Goal: Transaction & Acquisition: Purchase product/service

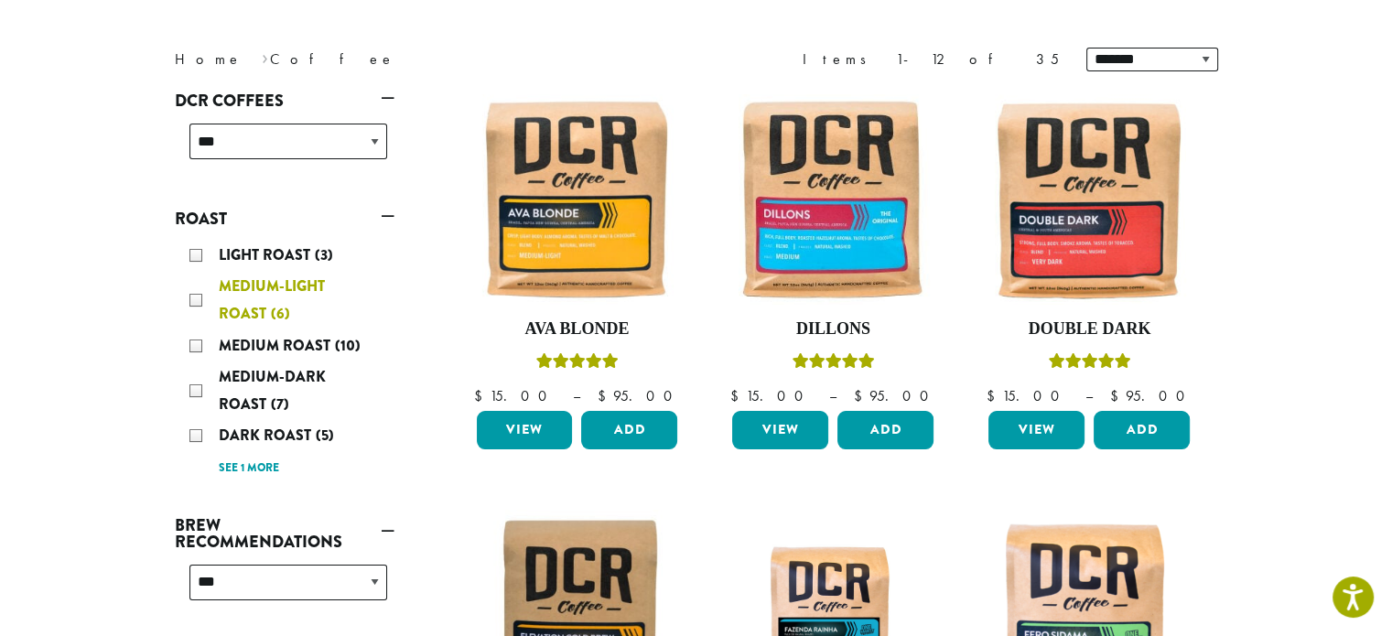
click at [193, 300] on div "Medium-Light Roast (6)" at bounding box center [288, 300] width 198 height 55
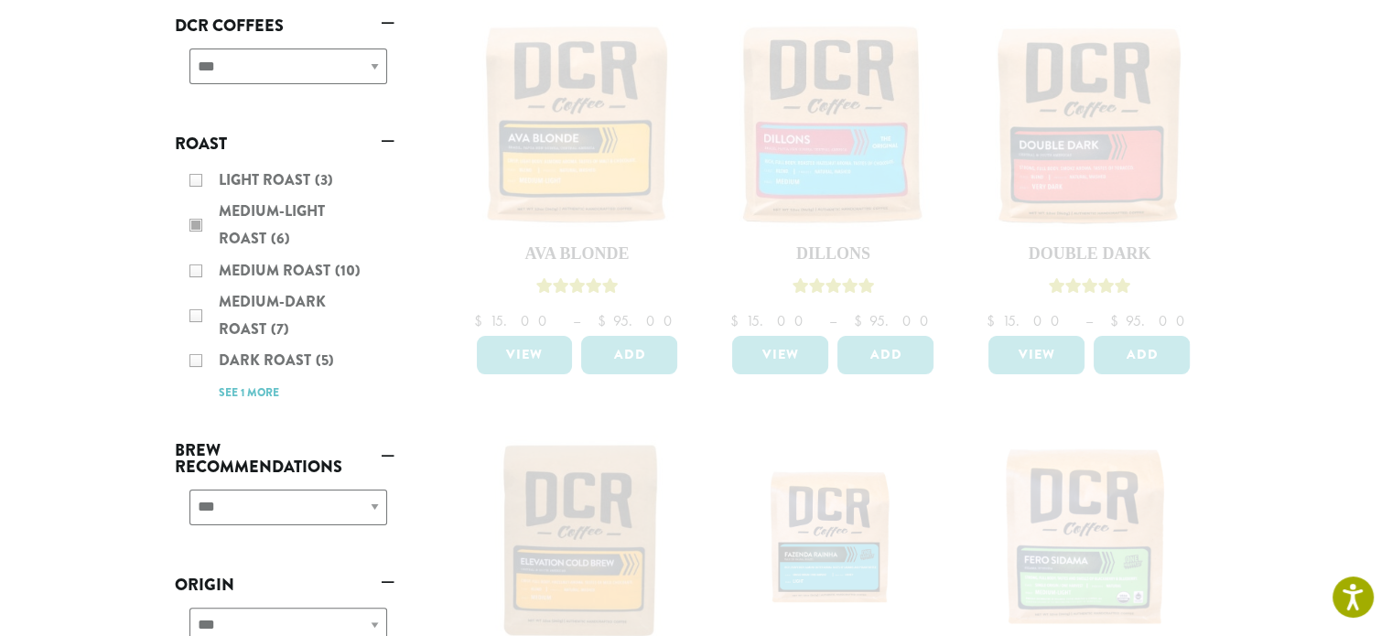
scroll to position [302, 0]
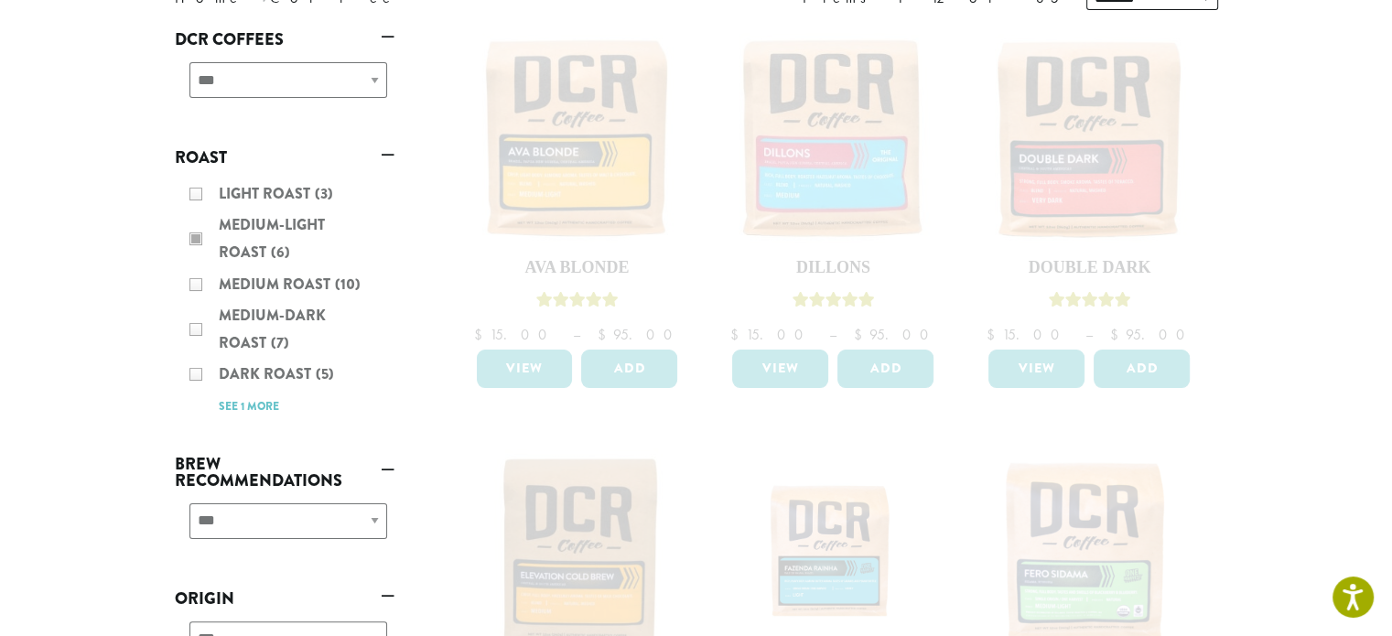
scroll to position [183, 0]
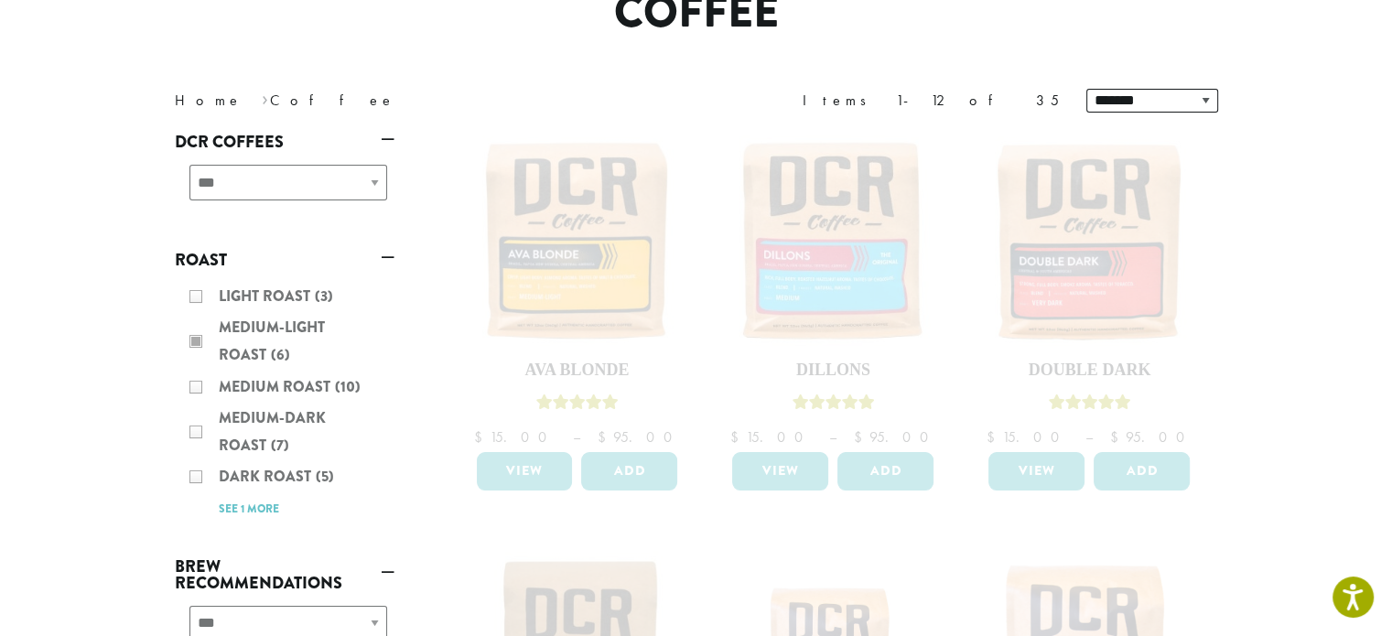
click at [198, 338] on div "Light Roast (3) Medium-Light Roast (6) Medium Roast (10) Medium-Dark Roast (7) …" at bounding box center [285, 403] width 220 height 254
click at [196, 299] on div "Light Roast (3) Medium-Light Roast (6) Medium Roast (10) Medium-Dark Roast (7) …" at bounding box center [285, 403] width 220 height 254
click at [195, 389] on div "Light Roast (3) Medium-Light Roast (6) Medium Roast (10) Medium-Dark Roast (7) …" at bounding box center [285, 403] width 220 height 254
click at [198, 339] on div "Light Roast (3) Medium-Light Roast (6) Medium Roast (10) Medium-Dark Roast (7) …" at bounding box center [285, 403] width 220 height 254
click at [195, 299] on div "Light Roast (3) Medium-Light Roast (6) Medium Roast (10) Medium-Dark Roast (7) …" at bounding box center [285, 403] width 220 height 254
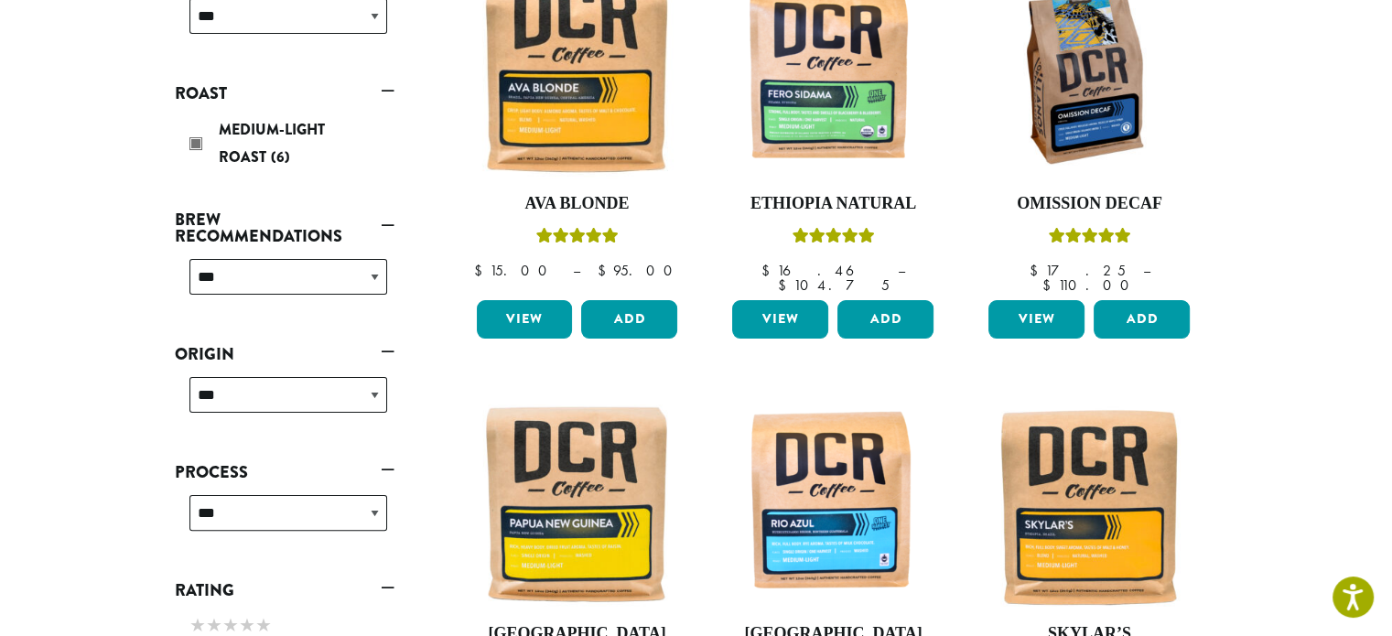
scroll to position [349, 0]
